Goal: Check status: Check status

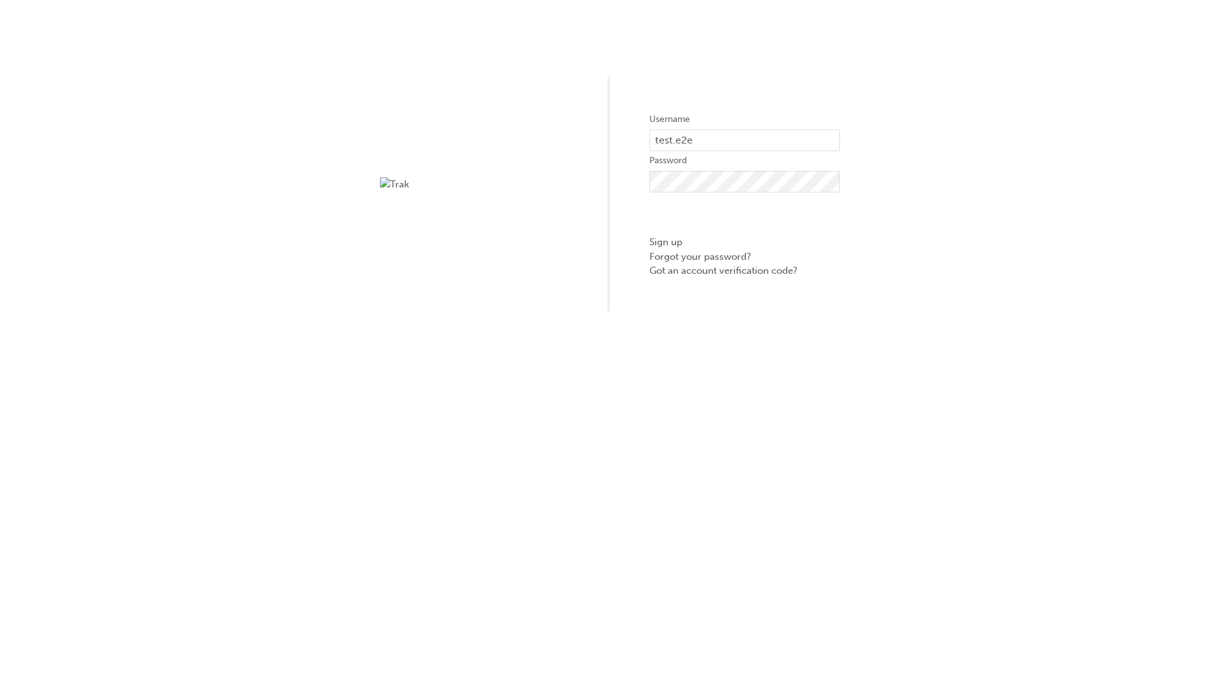
type input "test.e2e.user31"
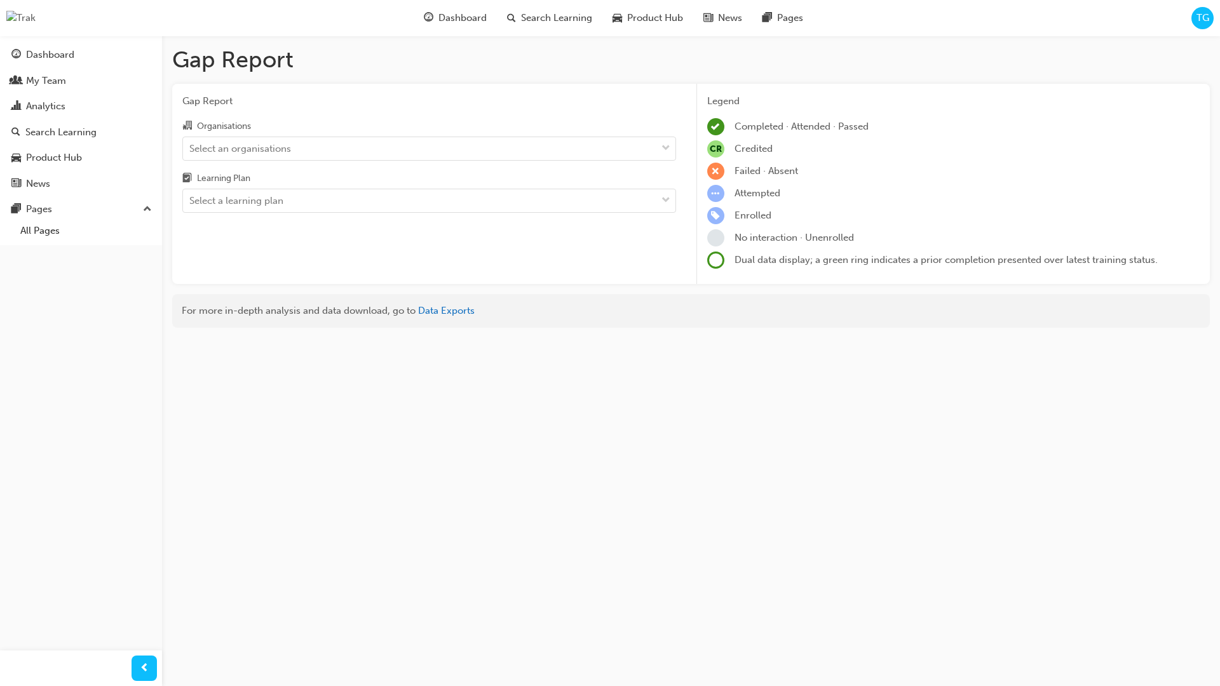
click at [191, 148] on input "Organisations Select an organisations" at bounding box center [189, 147] width 1 height 11
click at [191, 201] on input "Learning Plan Select a learning plan" at bounding box center [189, 200] width 1 height 11
